Goal: Task Accomplishment & Management: Complete application form

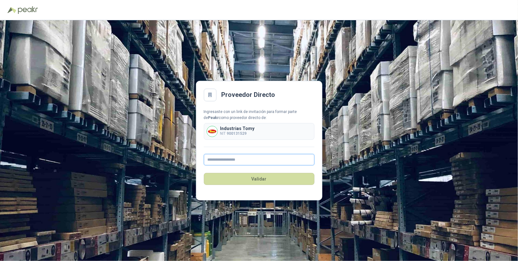
click at [231, 160] on input "text" at bounding box center [259, 159] width 111 height 11
type input "*"
type input "**********"
click at [261, 179] on button "Validar" at bounding box center [259, 179] width 111 height 12
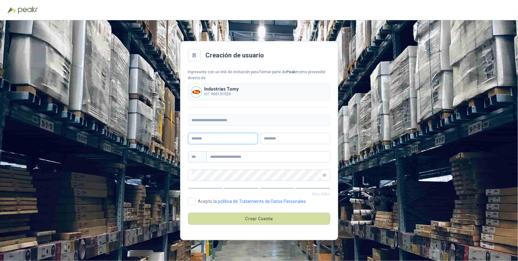
click at [210, 139] on input "text" at bounding box center [223, 138] width 70 height 11
type input "*******"
click at [266, 140] on input "text" at bounding box center [295, 138] width 70 height 11
type input "*"
type input "*******"
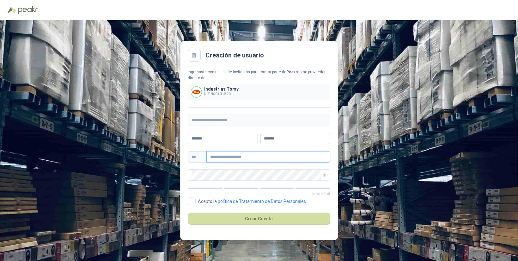
click at [248, 157] on input "text" at bounding box center [268, 156] width 124 height 11
type input "**********"
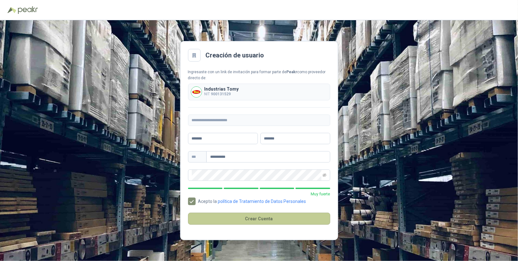
click at [259, 217] on button "Crear Cuenta" at bounding box center [259, 219] width 142 height 12
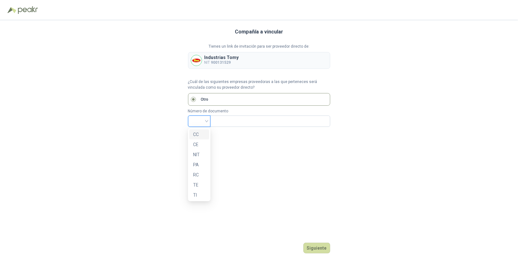
click at [206, 121] on input "search" at bounding box center [199, 120] width 15 height 9
click at [197, 155] on div "NIT" at bounding box center [199, 154] width 12 height 7
click at [228, 121] on input "text" at bounding box center [269, 121] width 111 height 11
type input "*********"
click at [316, 248] on button "Siguiente" at bounding box center [316, 248] width 27 height 11
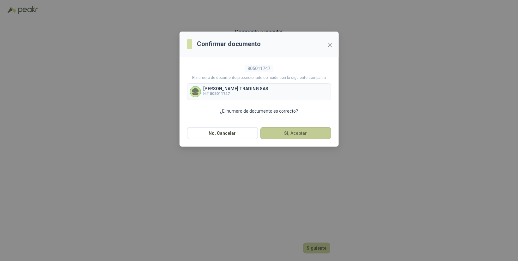
click at [296, 132] on button "Si, Aceptar" at bounding box center [295, 133] width 71 height 12
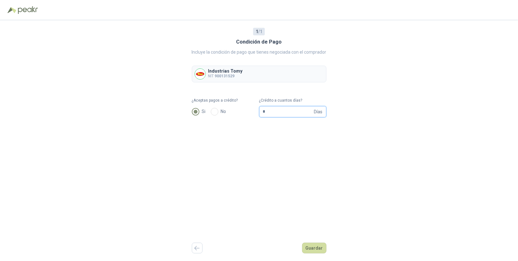
drag, startPoint x: 270, startPoint y: 111, endPoint x: 257, endPoint y: 119, distance: 15.4
click at [263, 114] on input "*" at bounding box center [288, 111] width 50 height 11
type input "**"
click at [315, 247] on button "Guardar" at bounding box center [314, 248] width 24 height 11
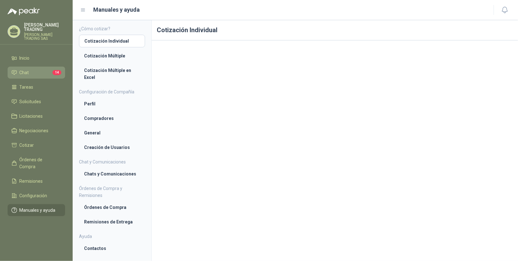
click at [25, 69] on span "Chat" at bounding box center [24, 72] width 9 height 7
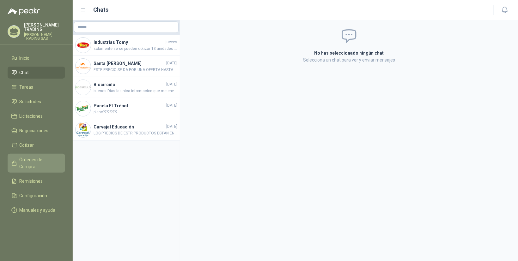
click at [33, 156] on span "Órdenes de Compra" at bounding box center [39, 163] width 39 height 14
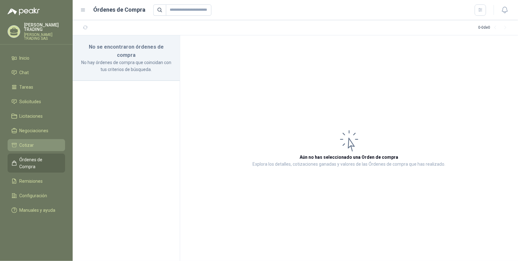
click at [25, 142] on span "Cotizar" at bounding box center [27, 145] width 15 height 7
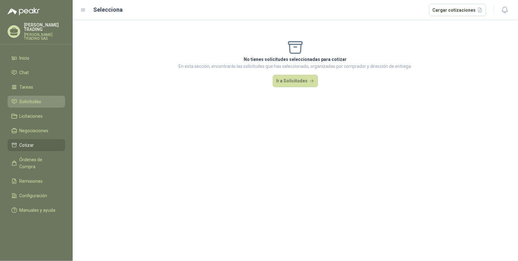
click at [30, 98] on span "Solicitudes" at bounding box center [31, 101] width 22 height 7
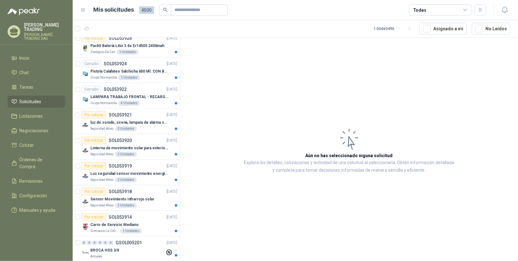
scroll to position [1066, 0]
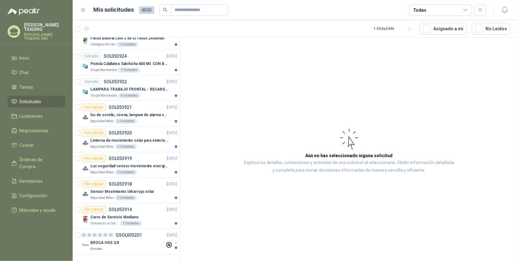
click at [38, 27] on p "TABARES TRADING" at bounding box center [44, 27] width 41 height 9
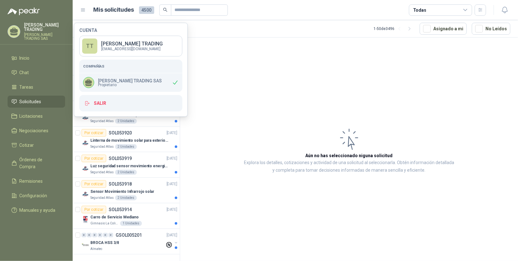
click at [243, 77] on article "Aún no has seleccionado niguna solicitud Explora los detalles, cotizaciones y a…" at bounding box center [349, 151] width 338 height 226
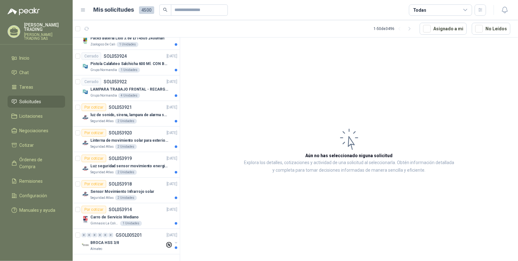
click at [147, 10] on span "4500" at bounding box center [146, 10] width 15 height 8
click at [82, 10] on icon at bounding box center [83, 10] width 4 height 3
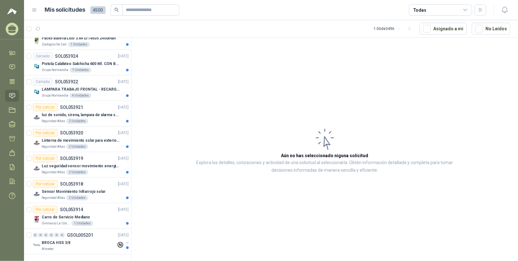
click at [33, 10] on icon at bounding box center [35, 10] width 4 height 3
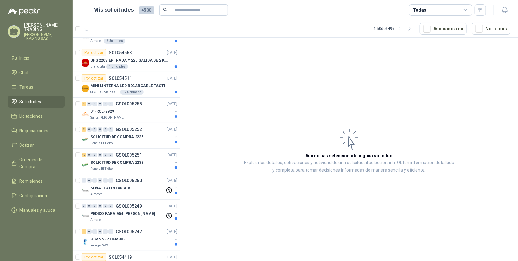
scroll to position [0, 0]
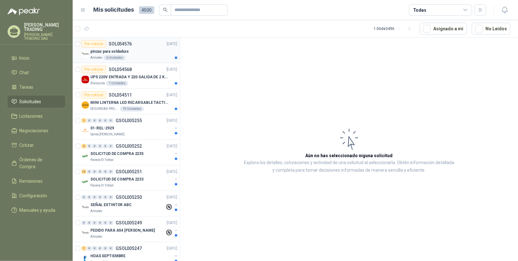
click at [111, 50] on p "pinzas para soldadura" at bounding box center [109, 52] width 38 height 6
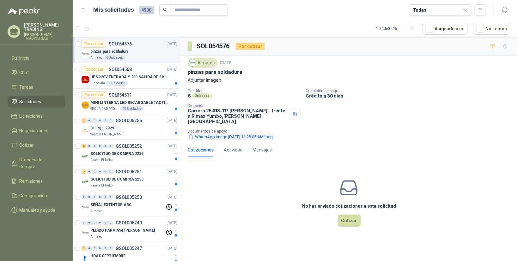
click at [207, 134] on button "WhatsApp Image 2025-09-02 at 11.28.05 AM.jpeg" at bounding box center [231, 137] width 86 height 7
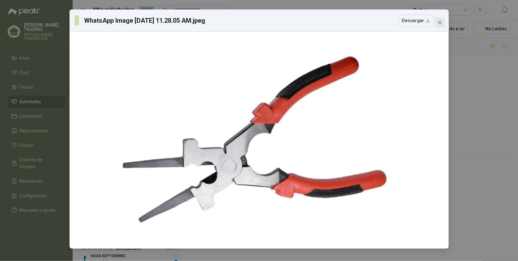
click at [440, 22] on icon "close" at bounding box center [439, 23] width 4 height 4
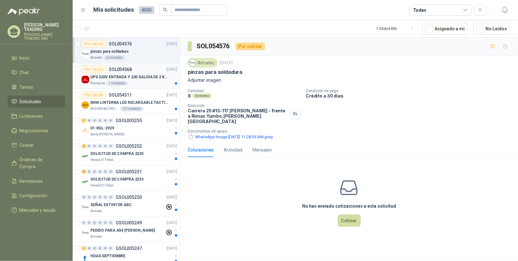
click at [106, 78] on p "UPS 220V ENTRADA Y 220 SALIDA DE 2 KVA" at bounding box center [129, 77] width 79 height 6
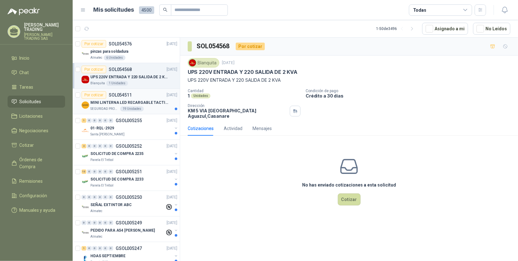
click at [110, 101] on p "MINI LINTERNA LED RECARGABLE TACTICA" at bounding box center [129, 103] width 79 height 6
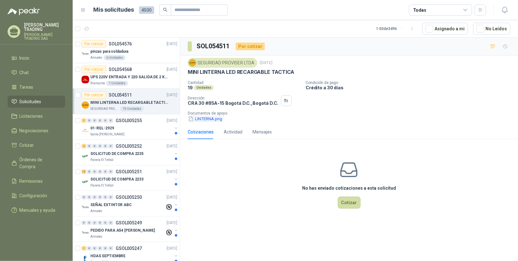
click at [202, 117] on button "LINTERNA.png" at bounding box center [205, 119] width 35 height 7
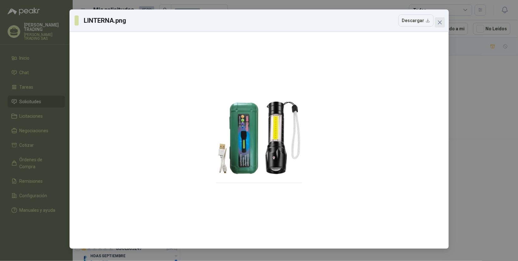
click at [437, 22] on icon "close" at bounding box center [439, 22] width 5 height 5
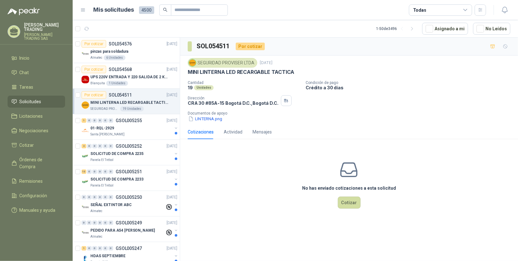
click at [51, 33] on p "[PERSON_NAME] TRADING SAS" at bounding box center [44, 37] width 41 height 8
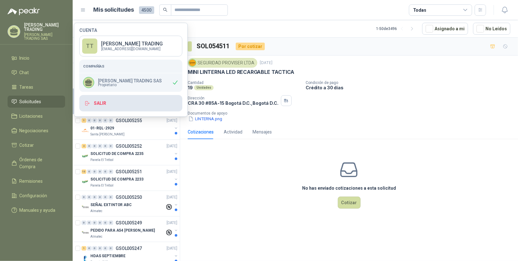
click at [99, 104] on button "Salir" at bounding box center [130, 103] width 103 height 16
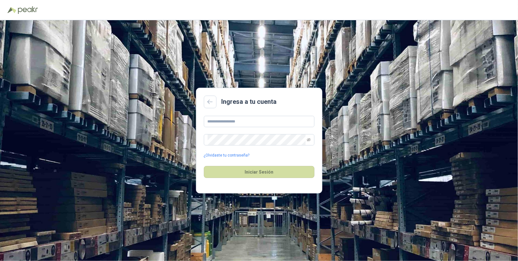
type input "**********"
click at [255, 171] on button "Iniciar Sesión" at bounding box center [259, 172] width 111 height 12
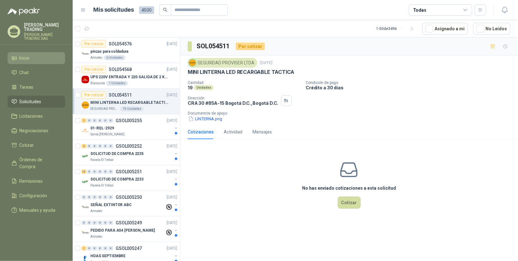
click at [24, 55] on span "Inicio" at bounding box center [25, 58] width 10 height 7
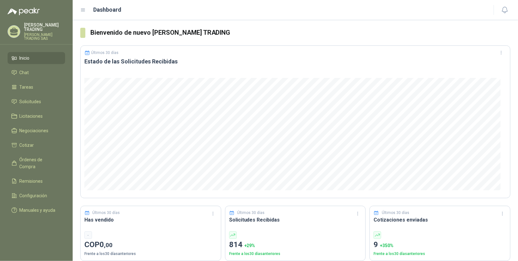
click at [52, 27] on p "TABARES TRADING" at bounding box center [44, 27] width 41 height 9
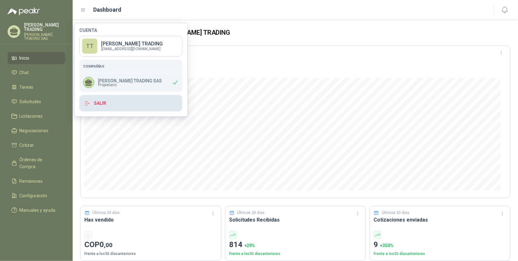
click at [99, 104] on button "Salir" at bounding box center [130, 103] width 103 height 16
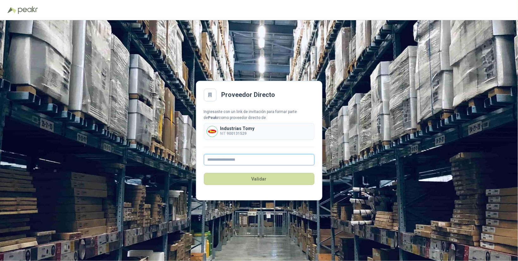
click at [217, 160] on input "text" at bounding box center [259, 159] width 111 height 11
type input "**********"
click at [261, 180] on button "Validar" at bounding box center [259, 179] width 111 height 12
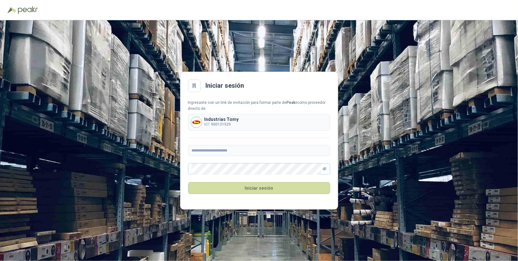
click at [324, 168] on icon "eye-invisible" at bounding box center [324, 169] width 4 height 4
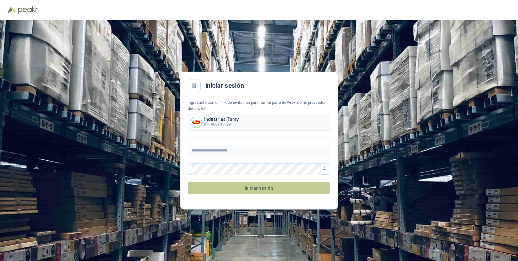
click at [256, 188] on button "Iniciar sesión" at bounding box center [259, 188] width 142 height 12
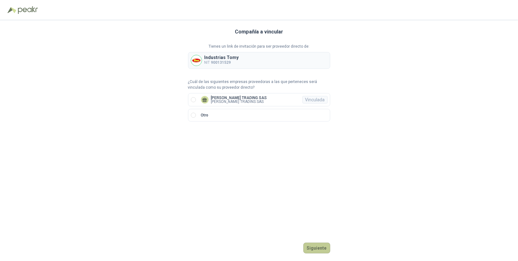
click at [318, 249] on button "Siguiente" at bounding box center [316, 248] width 27 height 11
click at [316, 248] on button "Ingresar" at bounding box center [317, 248] width 25 height 11
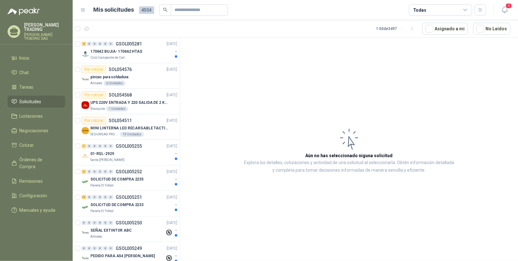
click at [46, 33] on p "[PERSON_NAME] TRADING SAS" at bounding box center [44, 37] width 41 height 8
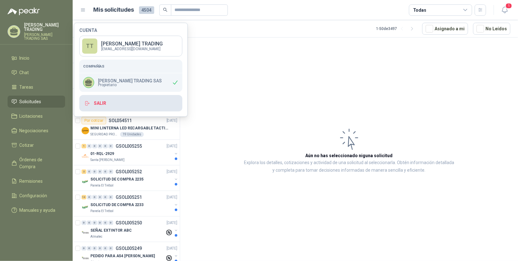
click at [99, 102] on button "Salir" at bounding box center [130, 103] width 103 height 16
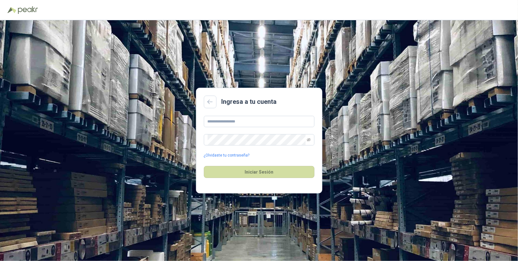
type input "**********"
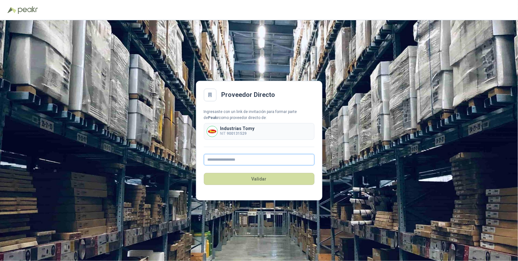
click at [219, 160] on input "text" at bounding box center [259, 159] width 111 height 11
type input "**********"
click at [258, 179] on button "Validar" at bounding box center [259, 179] width 111 height 12
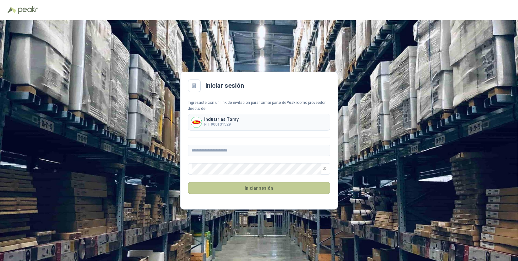
click at [262, 188] on button "Iniciar sesión" at bounding box center [259, 188] width 142 height 12
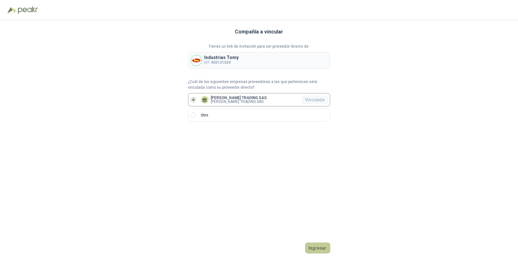
click at [319, 248] on button "Ingresar" at bounding box center [317, 248] width 25 height 11
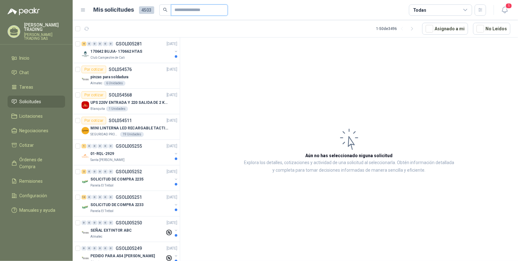
click at [182, 11] on input "text" at bounding box center [197, 10] width 44 height 11
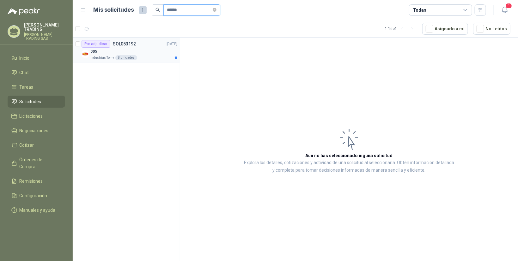
type input "******"
click at [122, 58] on div "8 Unidades" at bounding box center [126, 57] width 22 height 5
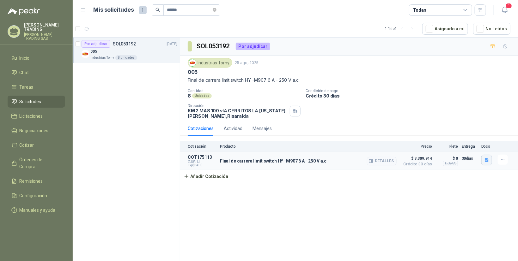
click at [486, 161] on icon "button" at bounding box center [486, 160] width 4 height 4
click at [456, 147] on button "hanyoun_hy_m900_datasheets.pdf" at bounding box center [452, 146] width 72 height 7
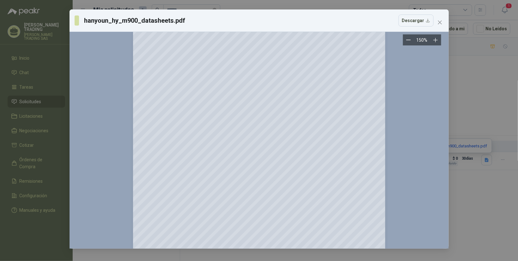
scroll to position [1622, 0]
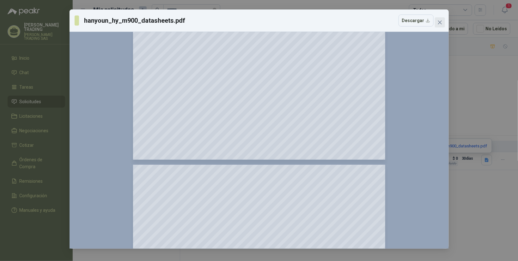
click at [438, 22] on icon "close" at bounding box center [439, 22] width 5 height 5
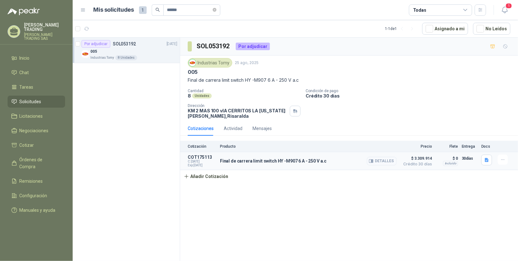
click at [383, 160] on button "Detalles" at bounding box center [382, 161] width 30 height 9
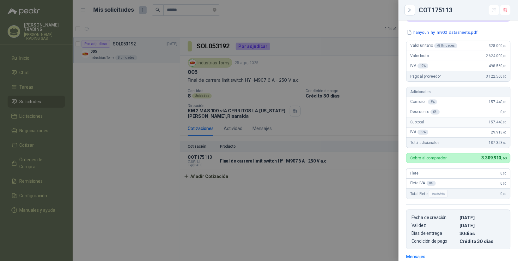
scroll to position [0, 0]
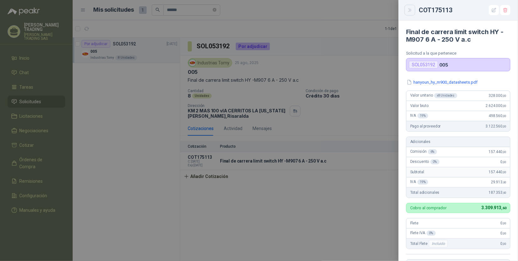
click at [409, 12] on icon "Close" at bounding box center [409, 10] width 5 height 5
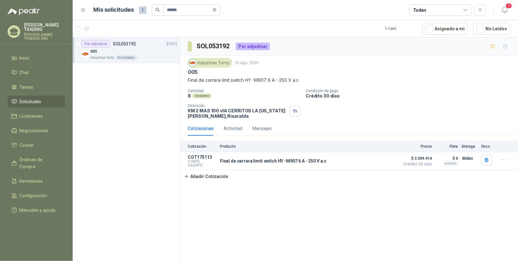
click at [200, 127] on div "Cotizaciones" at bounding box center [201, 128] width 26 height 7
click at [199, 128] on div "Cotizaciones" at bounding box center [201, 128] width 26 height 7
click at [24, 98] on span "Solicitudes" at bounding box center [31, 101] width 22 height 7
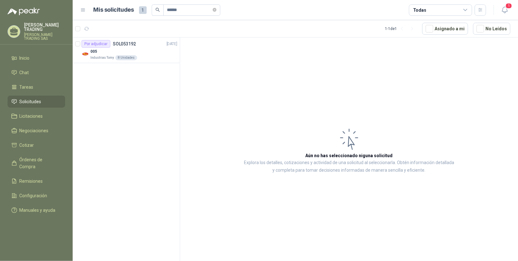
click at [27, 98] on span "Solicitudes" at bounding box center [31, 101] width 22 height 7
click at [83, 11] on icon at bounding box center [83, 10] width 4 height 3
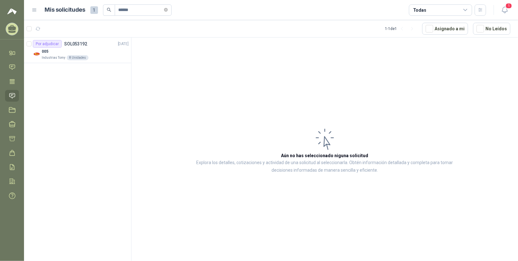
click at [34, 9] on icon at bounding box center [35, 10] width 6 height 6
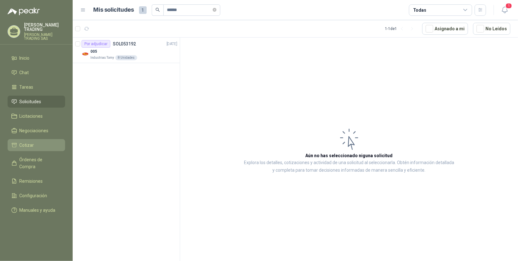
click at [26, 142] on span "Cotizar" at bounding box center [27, 145] width 15 height 7
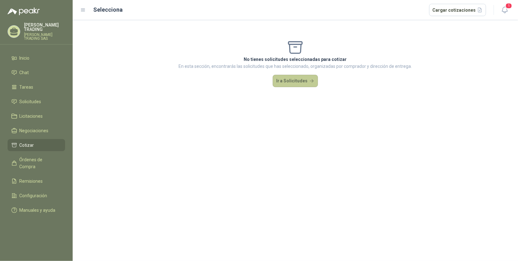
click at [295, 79] on button "Ir a Solicitudes" at bounding box center [295, 81] width 45 height 13
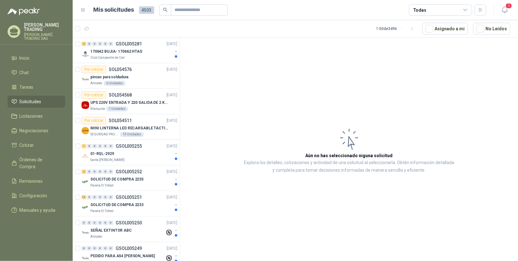
click at [42, 33] on p "[PERSON_NAME] TRADING SAS" at bounding box center [44, 37] width 41 height 8
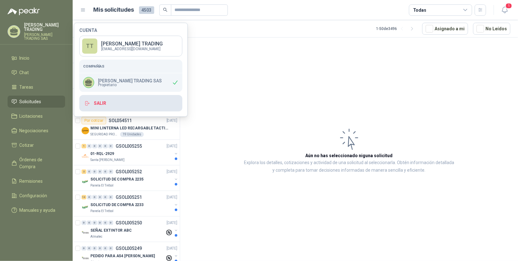
click at [102, 104] on button "Salir" at bounding box center [130, 103] width 103 height 16
